Goal: Purchase product/service

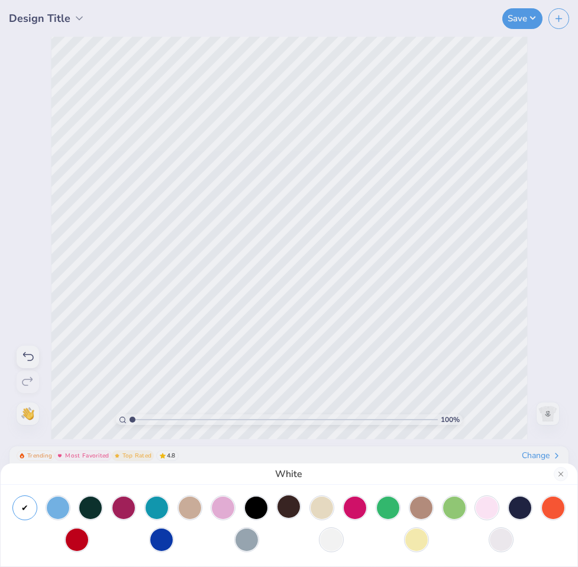
click at [283, 514] on div at bounding box center [289, 506] width 22 height 22
click at [331, 297] on div "Brown" at bounding box center [289, 283] width 578 height 567
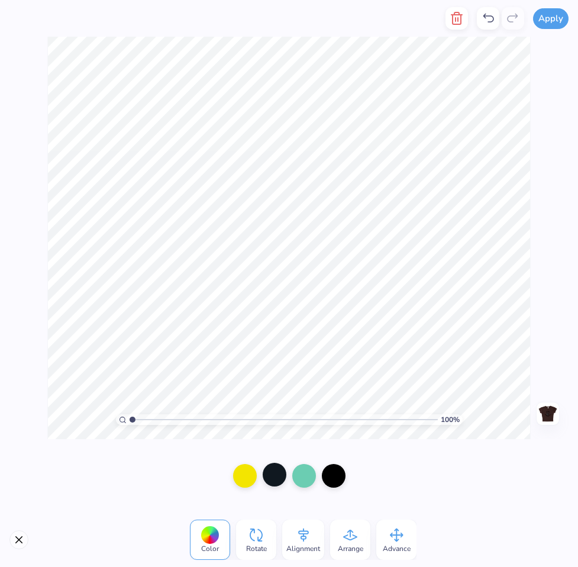
click at [278, 466] on div at bounding box center [275, 475] width 24 height 24
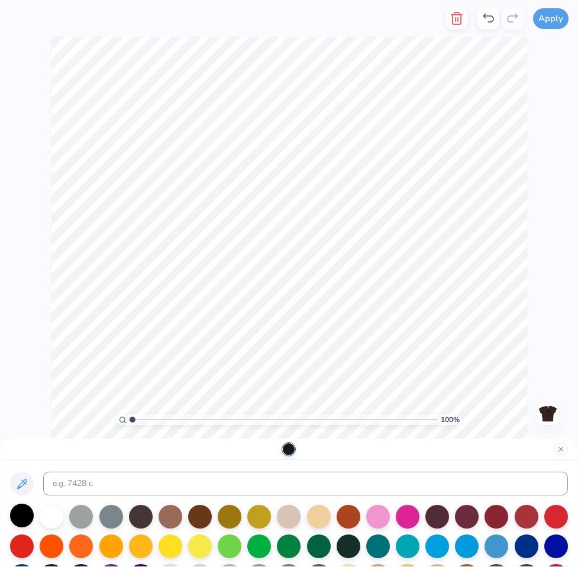
drag, startPoint x: 29, startPoint y: 510, endPoint x: 47, endPoint y: 511, distance: 18.4
click at [29, 510] on div at bounding box center [22, 516] width 24 height 24
click at [59, 511] on div at bounding box center [52, 516] width 24 height 24
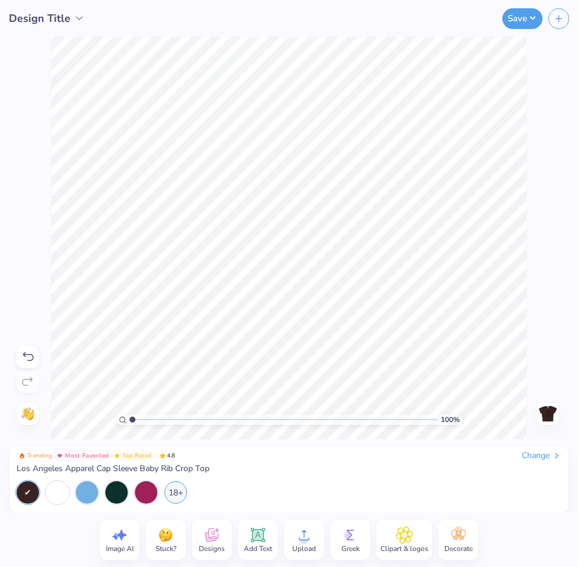
click at [558, 422] on div at bounding box center [548, 413] width 22 height 22
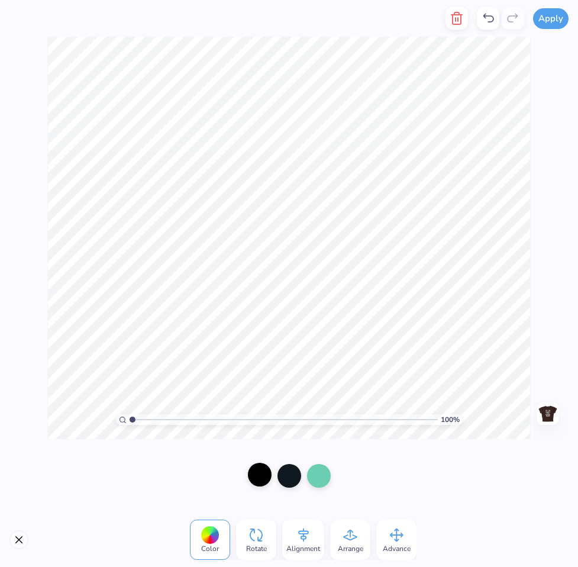
click at [258, 481] on div at bounding box center [260, 475] width 24 height 24
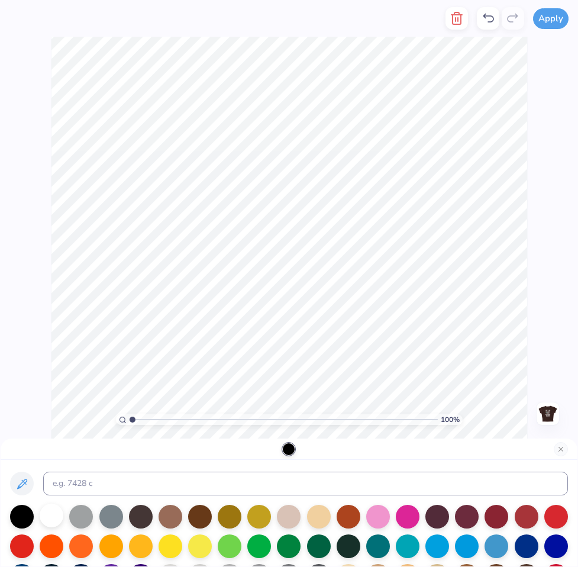
click at [43, 510] on div at bounding box center [52, 516] width 24 height 24
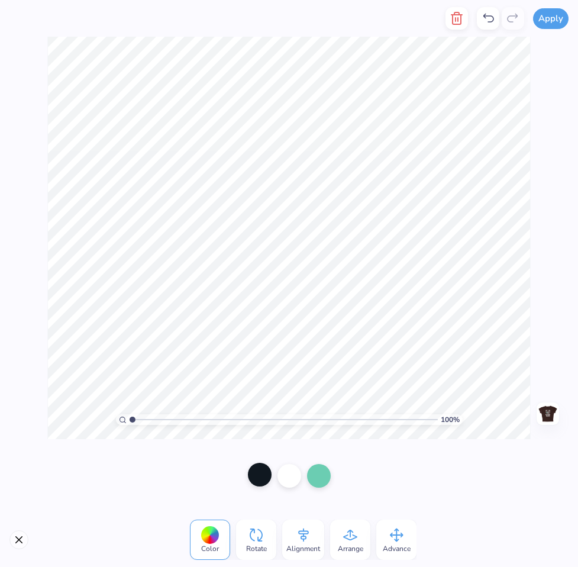
click at [254, 476] on div at bounding box center [260, 475] width 24 height 24
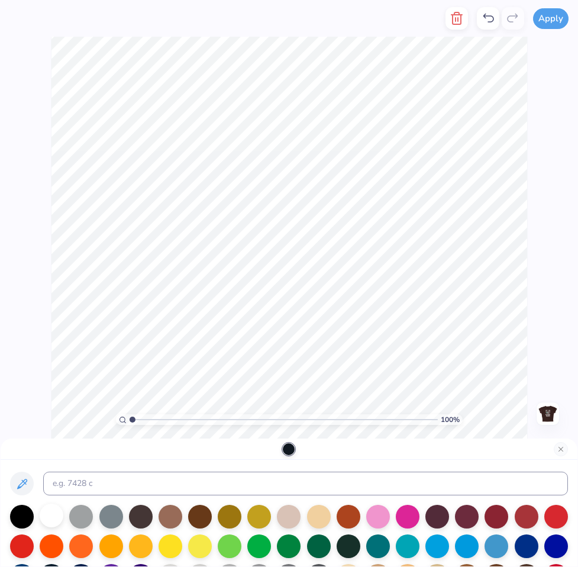
click at [57, 515] on div at bounding box center [52, 516] width 24 height 24
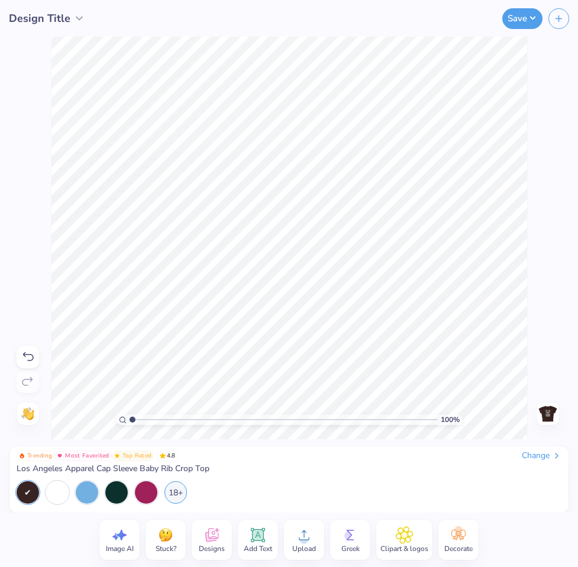
click at [549, 416] on img at bounding box center [548, 413] width 19 height 19
click at [542, 408] on img at bounding box center [548, 413] width 19 height 19
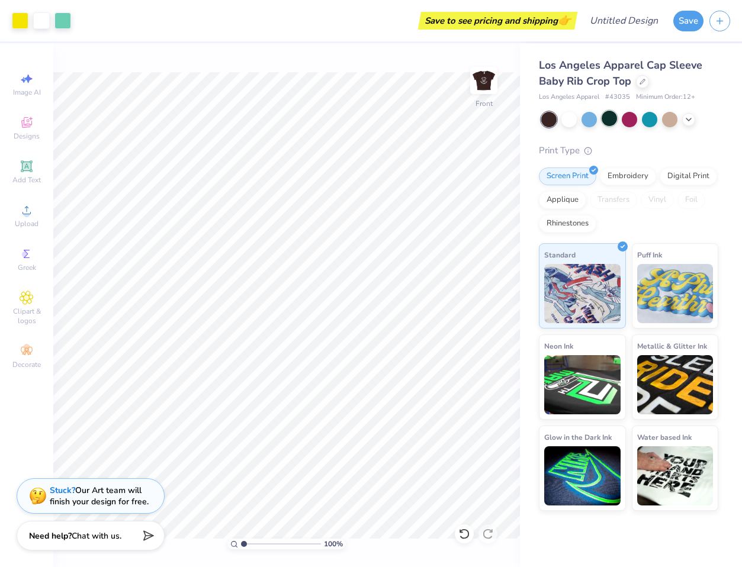
click at [578, 118] on div at bounding box center [608, 118] width 15 height 15
click at [578, 120] on icon at bounding box center [688, 118] width 9 height 9
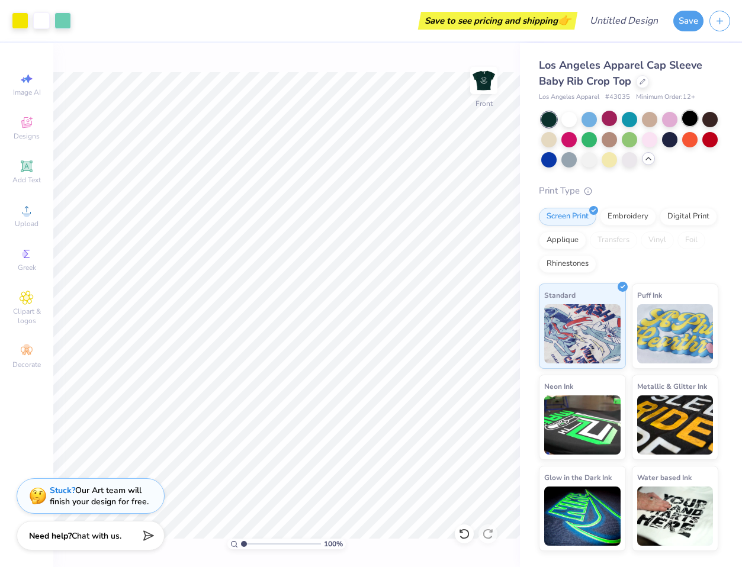
click at [578, 123] on div at bounding box center [689, 118] width 15 height 15
click at [497, 82] on img at bounding box center [483, 80] width 47 height 47
click at [578, 157] on icon at bounding box center [647, 158] width 9 height 9
